Goal: Information Seeking & Learning: Learn about a topic

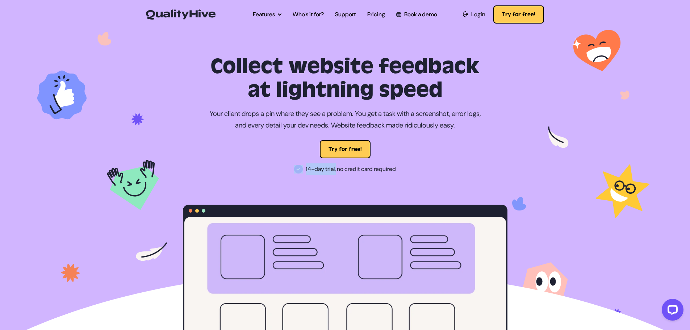
drag, startPoint x: 300, startPoint y: 168, endPoint x: 334, endPoint y: 169, distance: 34.0
click at [334, 169] on p "14-day trial, no credit card required" at bounding box center [345, 169] width 324 height 12
copy p "14-day trial,"
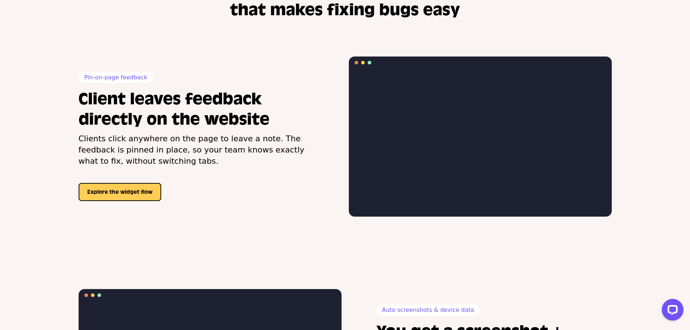
scroll to position [615, 0]
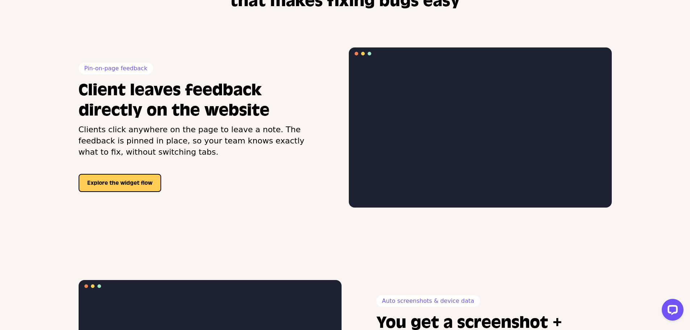
drag, startPoint x: 80, startPoint y: 130, endPoint x: 130, endPoint y: 148, distance: 54.1
click at [130, 148] on p "Clients click anywhere on the page to leave a note. The feedback is pinned in p…" at bounding box center [196, 140] width 235 height 33
drag, startPoint x: 83, startPoint y: 68, endPoint x: 144, endPoint y: 69, distance: 61.2
click at [144, 69] on p "Pin-on-page feedback" at bounding box center [116, 69] width 75 height 12
copy p "Pin-on-page feedback"
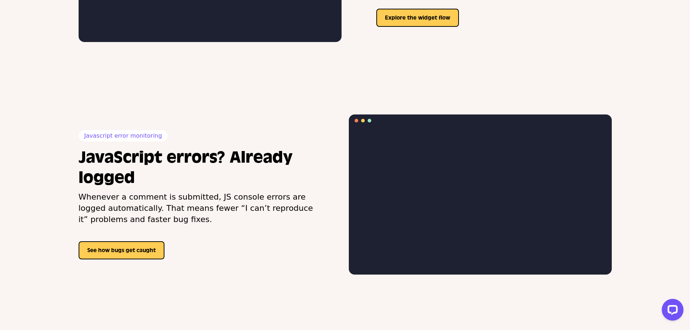
scroll to position [1014, 0]
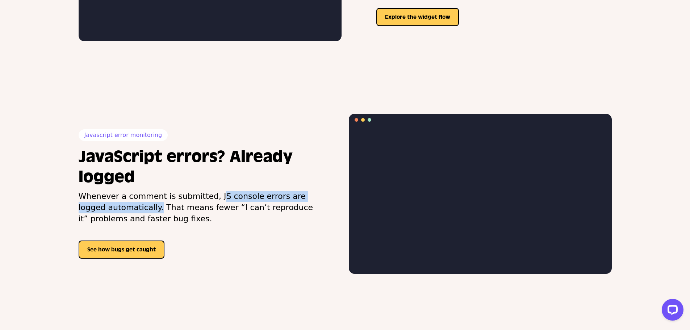
drag, startPoint x: 205, startPoint y: 195, endPoint x: 125, endPoint y: 211, distance: 80.8
click at [125, 211] on p "Whenever a comment is submitted, JS console errors are logged automatically. Th…" at bounding box center [196, 207] width 235 height 33
copy p "JS console errors are logged automatically"
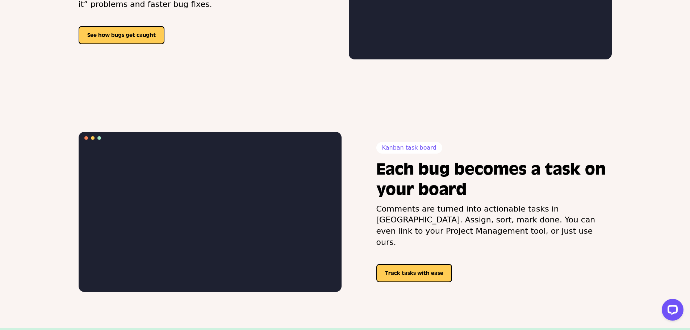
scroll to position [1231, 0]
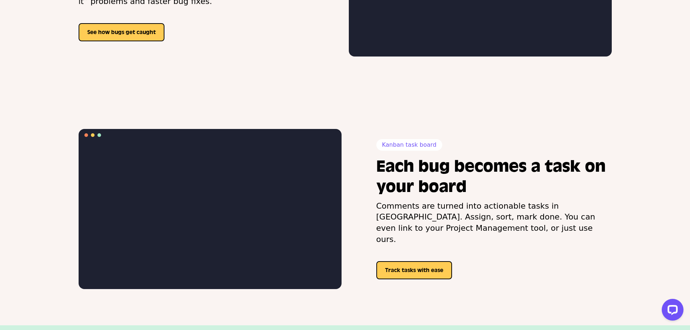
click at [376, 212] on p "Comments are turned into actionable tasks in [GEOGRAPHIC_DATA]. Assign, sort, m…" at bounding box center [493, 223] width 235 height 45
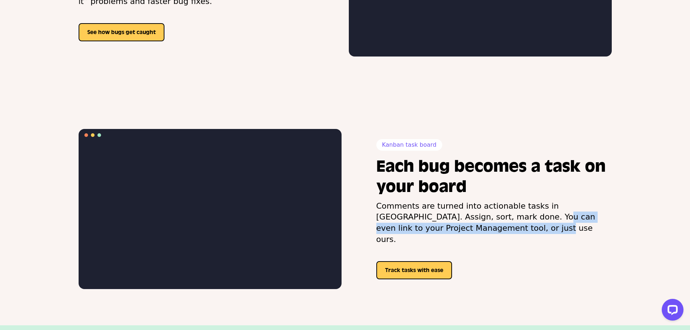
drag, startPoint x: 465, startPoint y: 223, endPoint x: 433, endPoint y: 232, distance: 32.7
click at [433, 232] on p "Comments are turned into actionable tasks in [GEOGRAPHIC_DATA]. Assign, sort, m…" at bounding box center [493, 223] width 235 height 45
drag, startPoint x: 430, startPoint y: 150, endPoint x: 377, endPoint y: 148, distance: 53.3
click at [377, 148] on p "Kanban task board" at bounding box center [409, 145] width 66 height 12
copy p "Kanban task board"
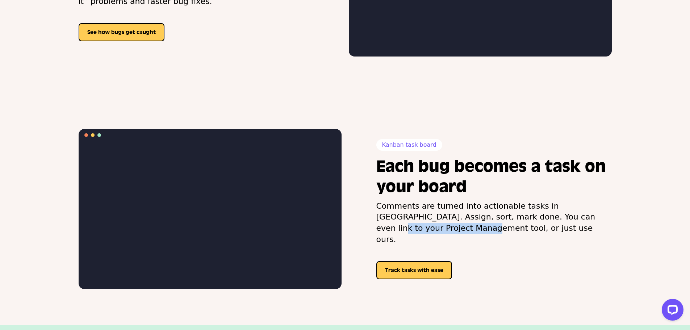
drag, startPoint x: 509, startPoint y: 223, endPoint x: 598, endPoint y: 225, distance: 89.1
click at [598, 225] on p "Comments are turned into actionable tasks in [GEOGRAPHIC_DATA]. Assign, sort, m…" at bounding box center [493, 223] width 235 height 45
copy p "Project Management tool"
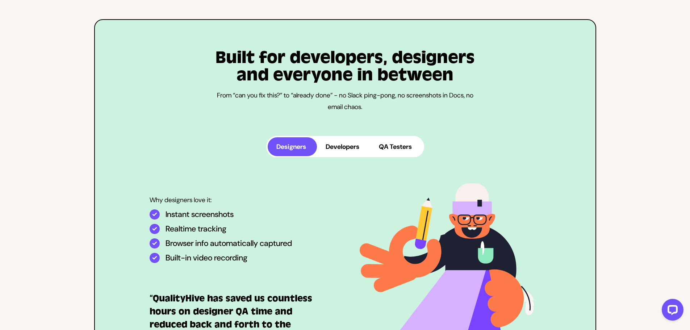
scroll to position [1846, 0]
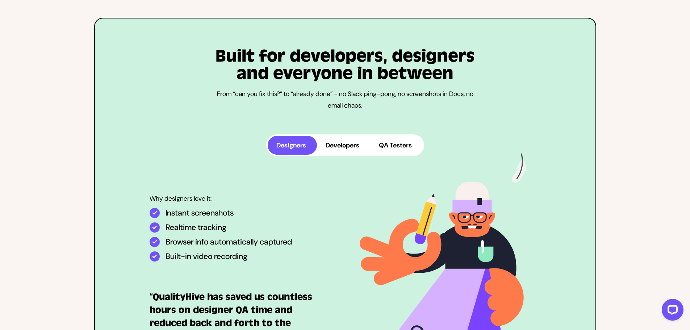
click at [398, 146] on button "QA Testers" at bounding box center [396, 145] width 52 height 19
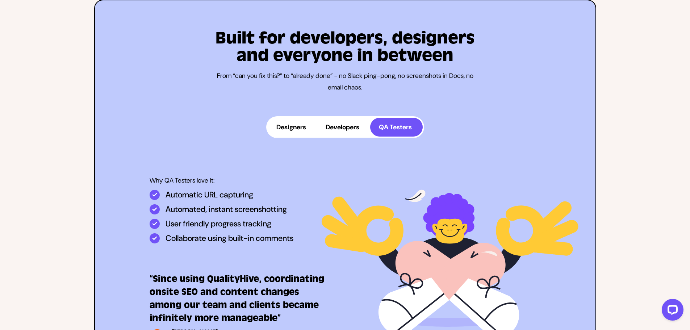
scroll to position [1919, 0]
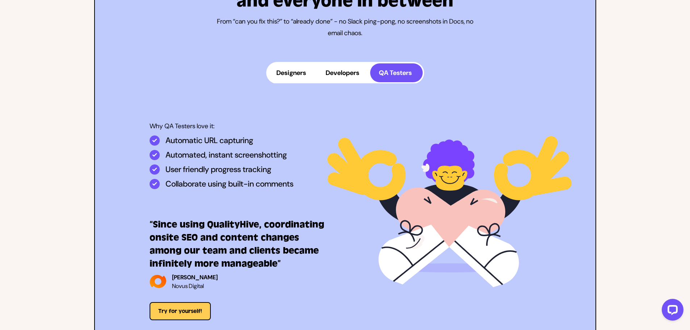
click at [338, 75] on button "Developers" at bounding box center [343, 72] width 53 height 19
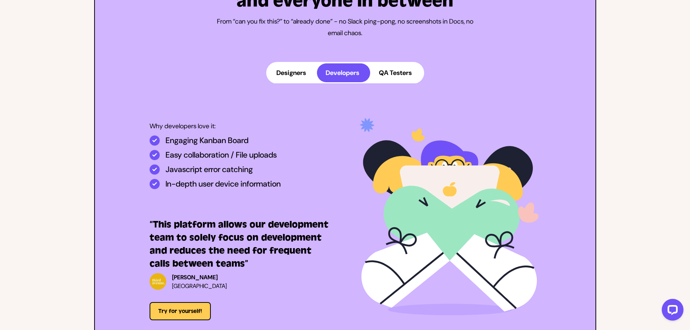
click at [300, 74] on button "Designers" at bounding box center [292, 72] width 49 height 19
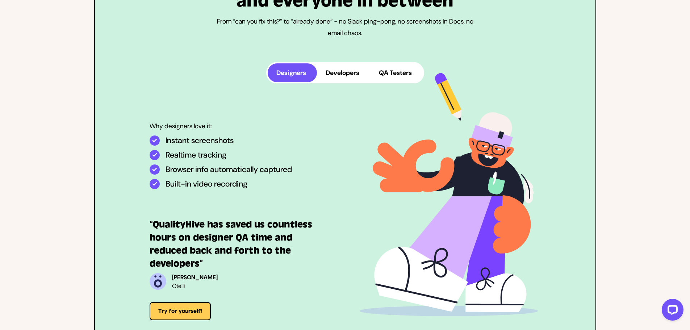
click at [389, 69] on button "QA Testers" at bounding box center [396, 72] width 52 height 19
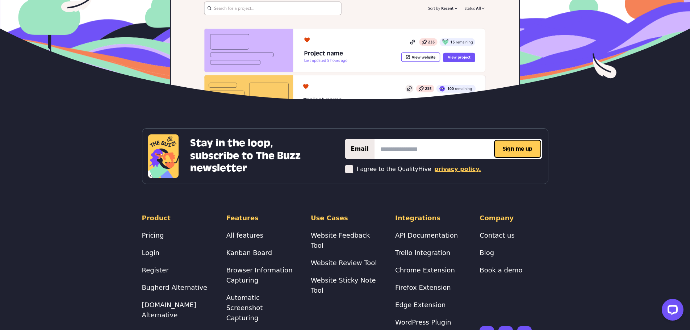
scroll to position [2954, 0]
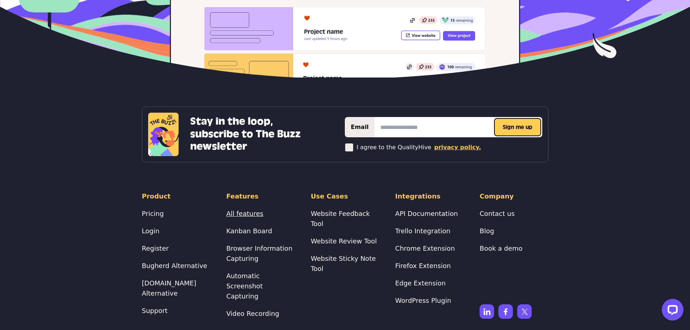
click at [236, 210] on link "All features" at bounding box center [244, 214] width 37 height 8
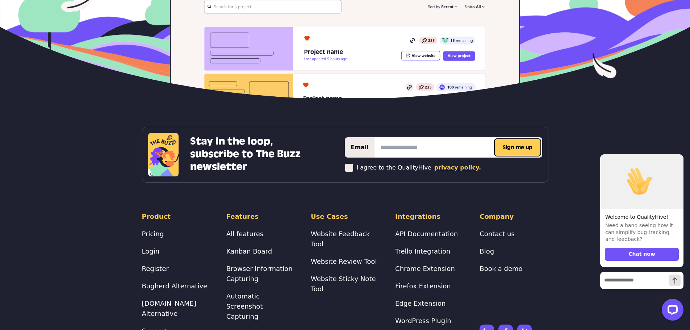
scroll to position [3051, 0]
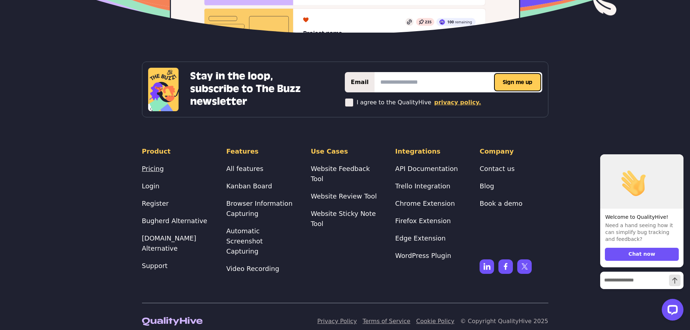
click at [145, 171] on link "Pricing" at bounding box center [153, 169] width 22 height 8
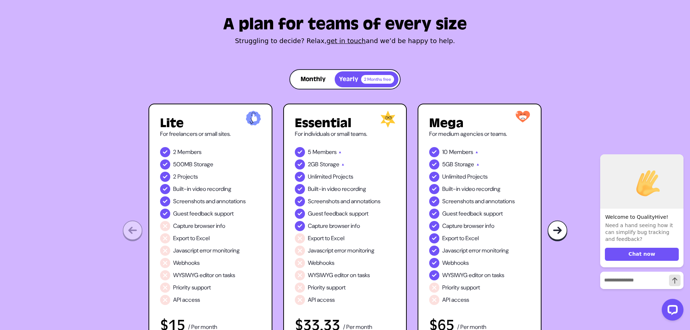
scroll to position [36, 0]
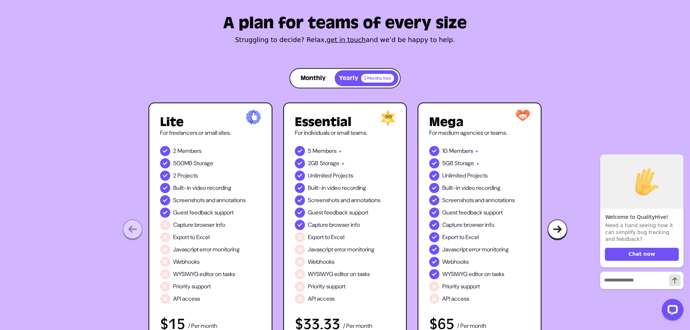
click at [313, 73] on button "Monthly" at bounding box center [312, 78] width 43 height 16
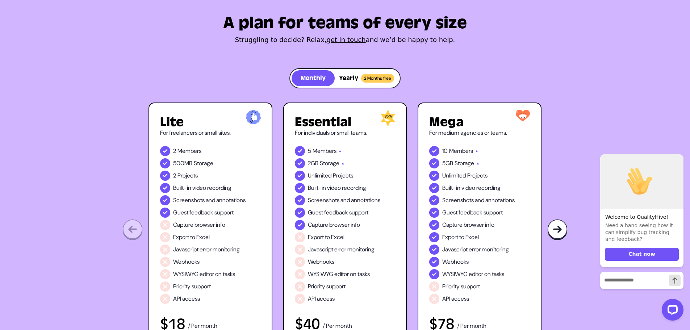
click at [349, 76] on button "Yearly 2 Months free" at bounding box center [367, 78] width 64 height 16
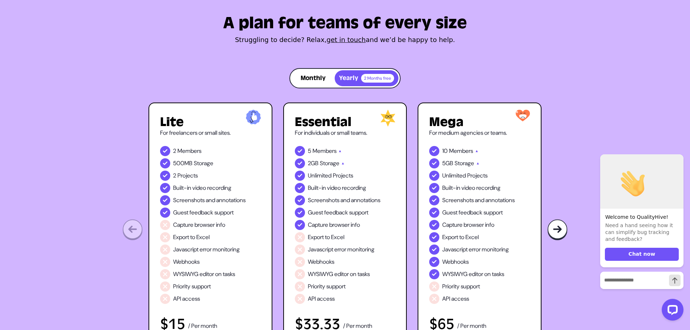
click at [306, 77] on button "Monthly" at bounding box center [312, 78] width 43 height 16
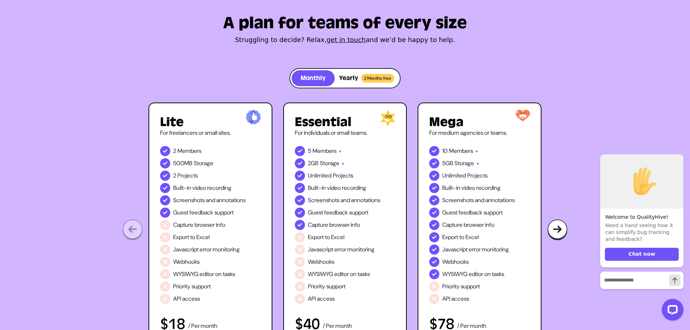
click at [348, 74] on button "Yearly 2 Months free" at bounding box center [367, 78] width 64 height 16
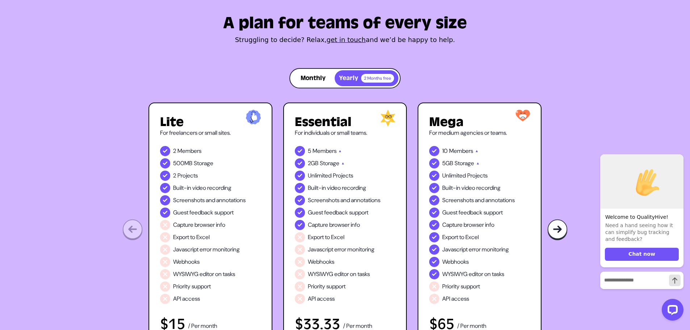
click at [330, 72] on button "Monthly" at bounding box center [312, 78] width 43 height 16
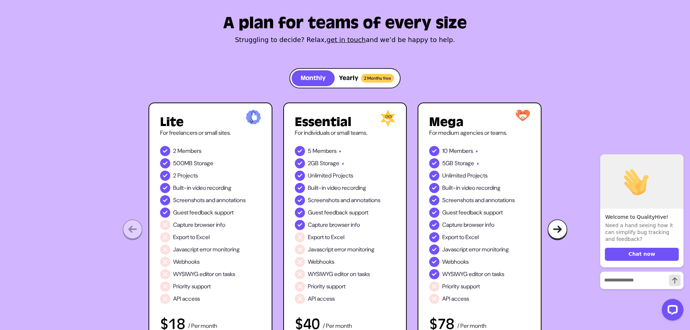
click at [355, 72] on button "Yearly 2 Months free" at bounding box center [367, 78] width 64 height 16
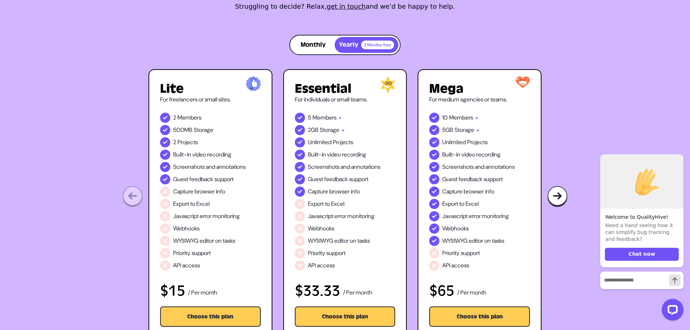
scroll to position [72, 0]
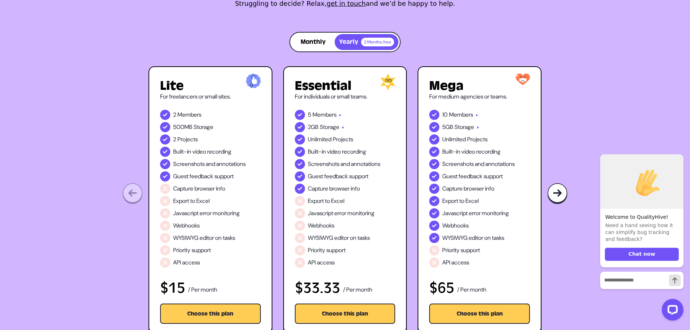
click at [312, 40] on button "Monthly" at bounding box center [312, 42] width 43 height 16
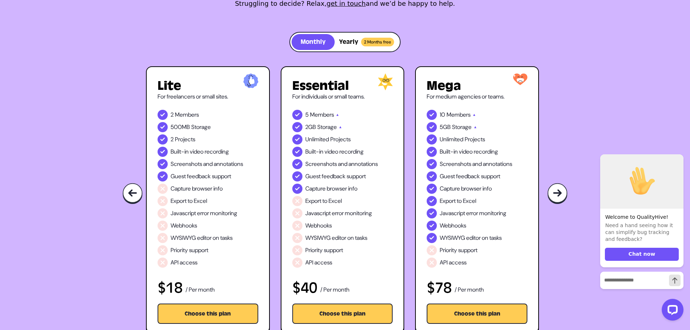
click at [218, 290] on div "$18 / Per month" at bounding box center [207, 287] width 101 height 15
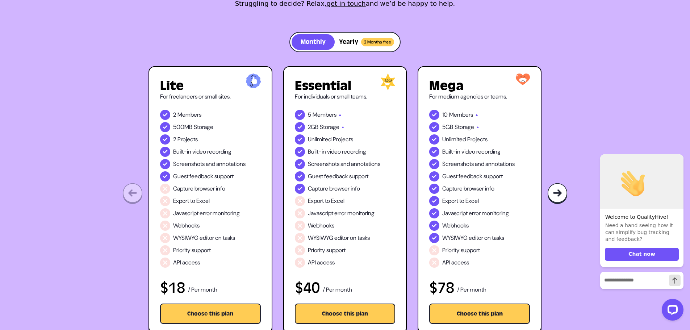
click at [559, 194] on img at bounding box center [557, 193] width 20 height 21
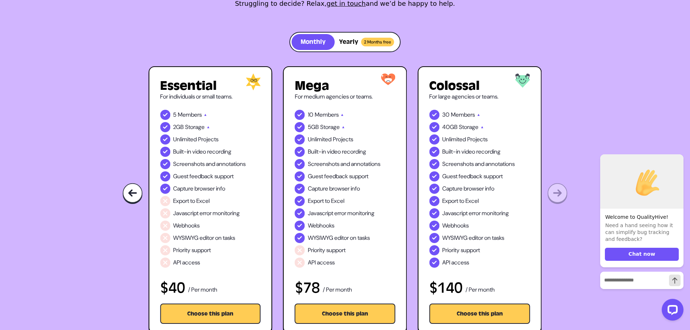
click at [559, 194] on div "A plan for teams of every size Struggling to decide? Relax, get in touch and we…" at bounding box center [345, 145] width 690 height 380
click at [558, 194] on div "A plan for teams of every size Struggling to decide? Relax, get in touch and we…" at bounding box center [345, 145] width 690 height 380
click at [140, 190] on img at bounding box center [132, 193] width 20 height 21
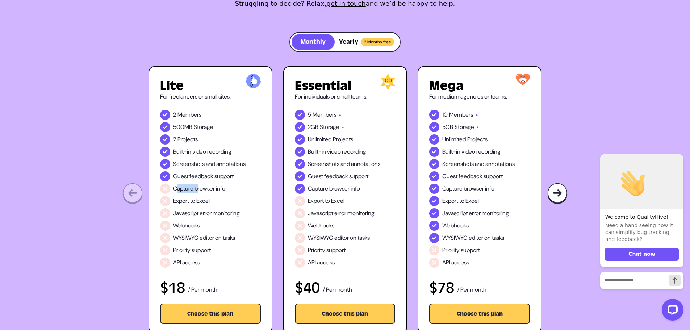
click at [140, 190] on div "A plan for teams of every size Struggling to decide? Relax, get in touch and we…" at bounding box center [345, 145] width 690 height 380
click at [551, 195] on img at bounding box center [557, 193] width 20 height 21
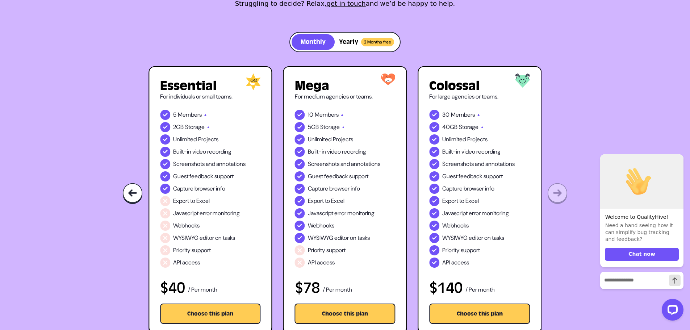
click at [135, 190] on img at bounding box center [132, 193] width 20 height 21
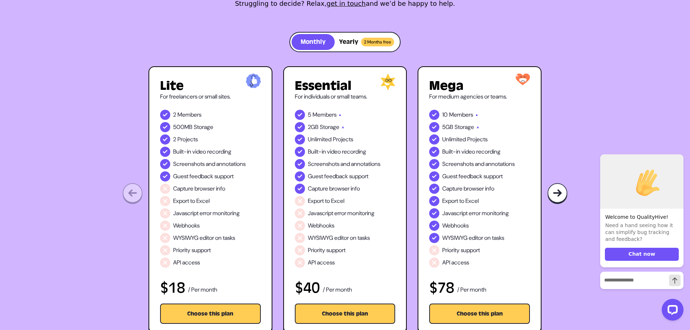
click at [135, 190] on div "A plan for teams of every size Struggling to decide? Relax, get in touch and we…" at bounding box center [345, 145] width 690 height 380
click at [348, 38] on button "Yearly 2 Months free" at bounding box center [367, 42] width 64 height 16
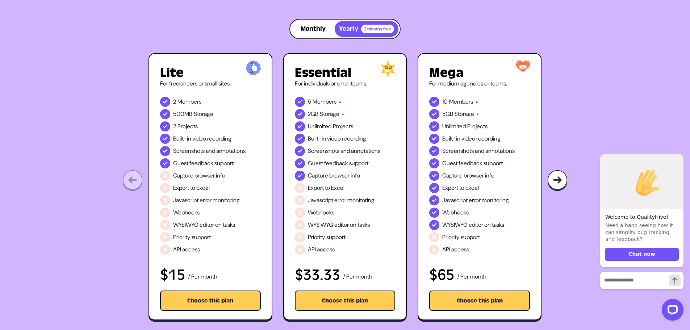
scroll to position [109, 0]
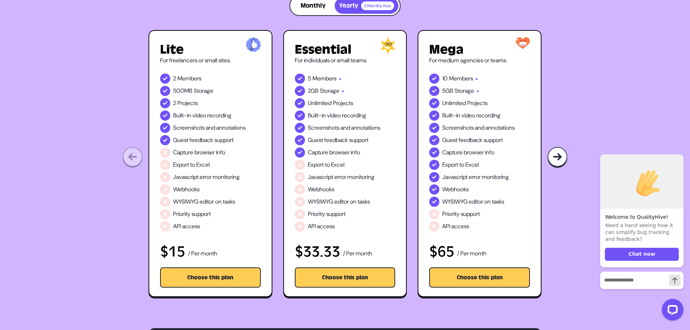
click at [554, 159] on img at bounding box center [557, 157] width 20 height 21
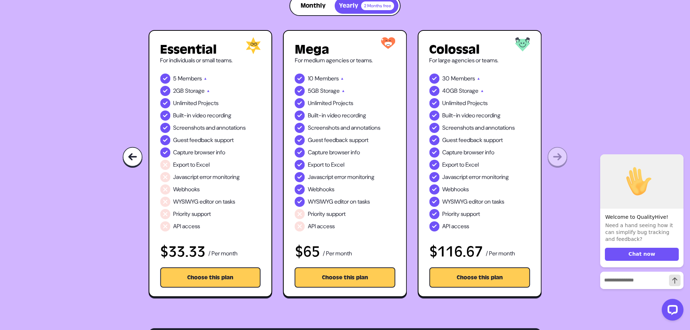
click at [554, 159] on div "A plan for teams of every size Struggling to decide? Relax, get in touch and we…" at bounding box center [345, 109] width 690 height 380
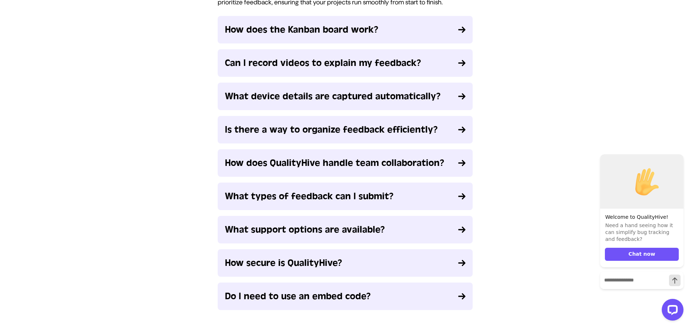
scroll to position [941, 0]
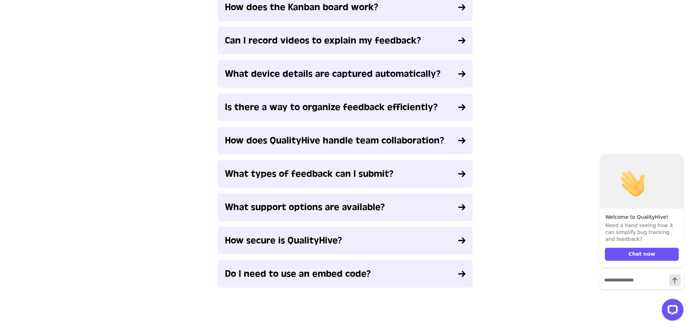
click at [335, 246] on button "How secure is QualityHive?" at bounding box center [345, 241] width 255 height 28
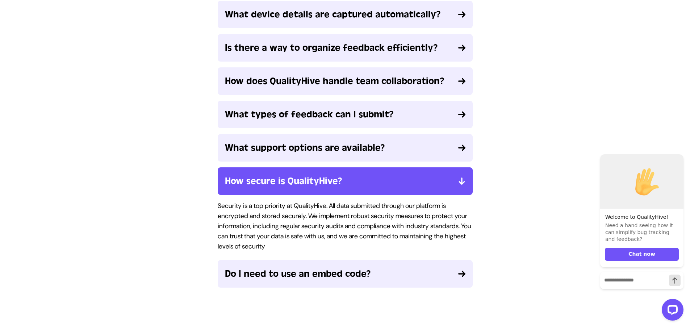
scroll to position [954, 0]
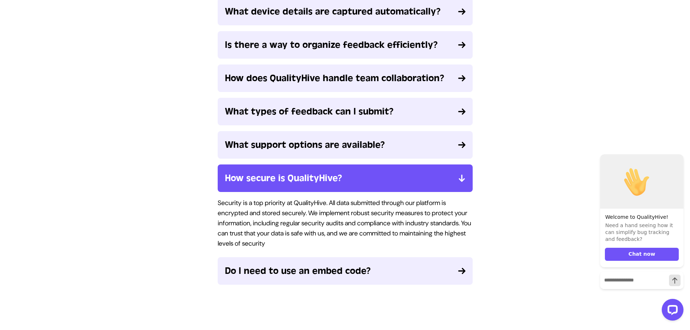
click at [334, 264] on span "Do I need to use an embed code?" at bounding box center [298, 270] width 146 height 13
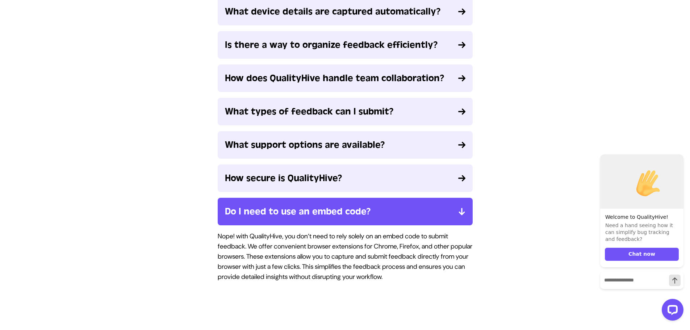
click at [346, 138] on span "What support options are available?" at bounding box center [305, 144] width 160 height 13
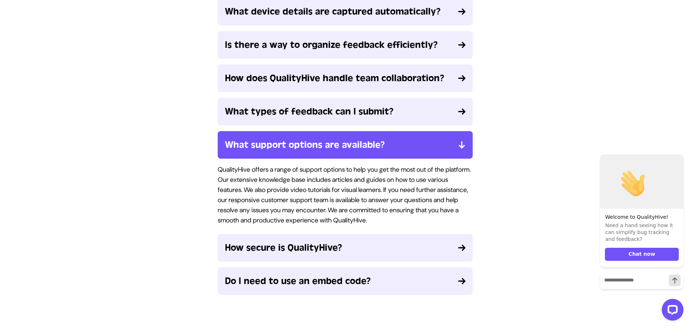
click at [334, 246] on button "How secure is QualityHive?" at bounding box center [345, 248] width 255 height 28
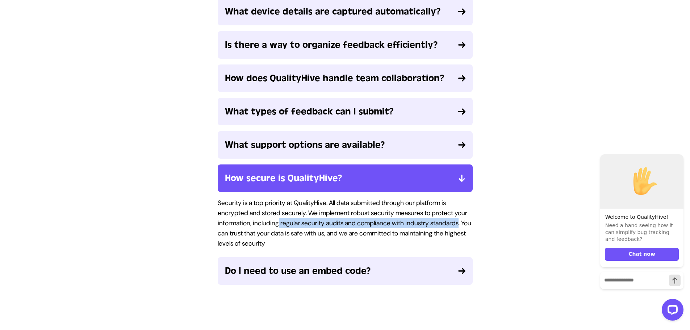
drag, startPoint x: 298, startPoint y: 211, endPoint x: 248, endPoint y: 222, distance: 51.6
click at [248, 222] on p "Security is a top priority at QualityHive. All data submitted through our platf…" at bounding box center [345, 223] width 255 height 51
copy p "regular security audits and compliance with industry standards"
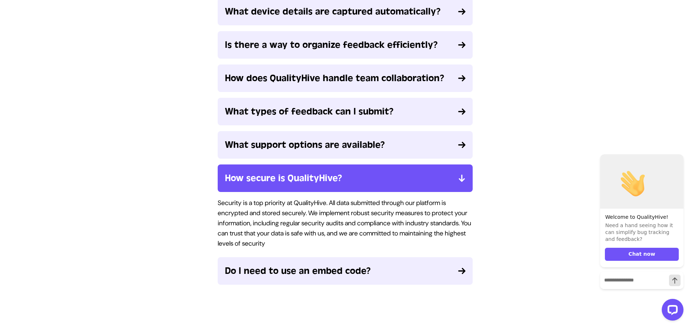
click at [339, 202] on p "Security is a top priority at QualityHive. All data submitted through our platf…" at bounding box center [345, 223] width 255 height 51
copy p "implement"
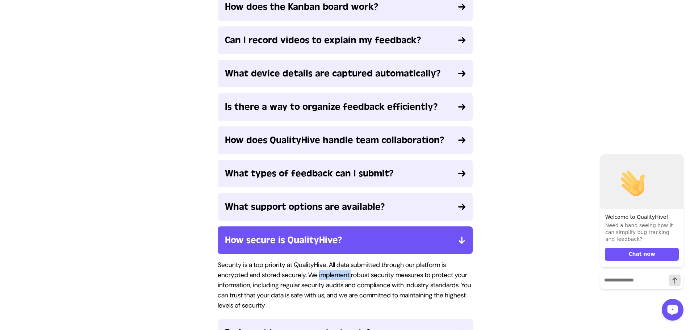
scroll to position [882, 0]
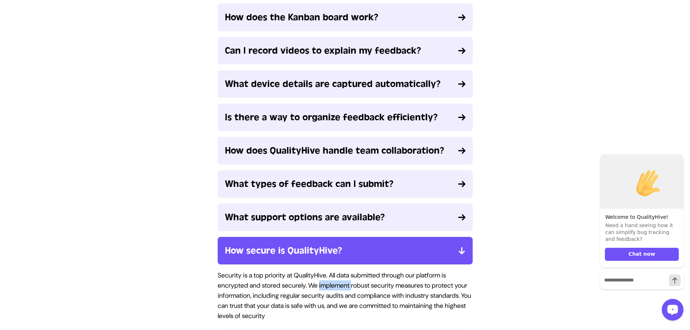
click at [394, 104] on button "Is there a way to organize feedback efficiently?" at bounding box center [345, 118] width 255 height 28
